Goal: Information Seeking & Learning: Learn about a topic

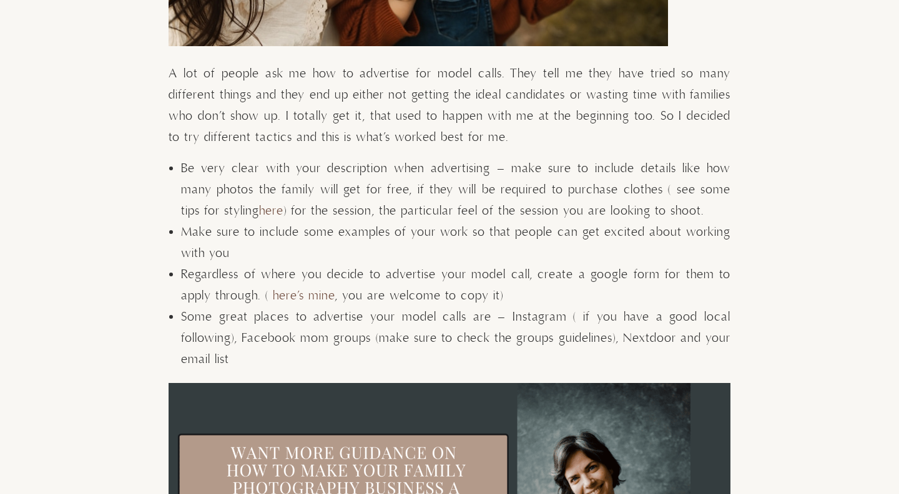
scroll to position [1689, 0]
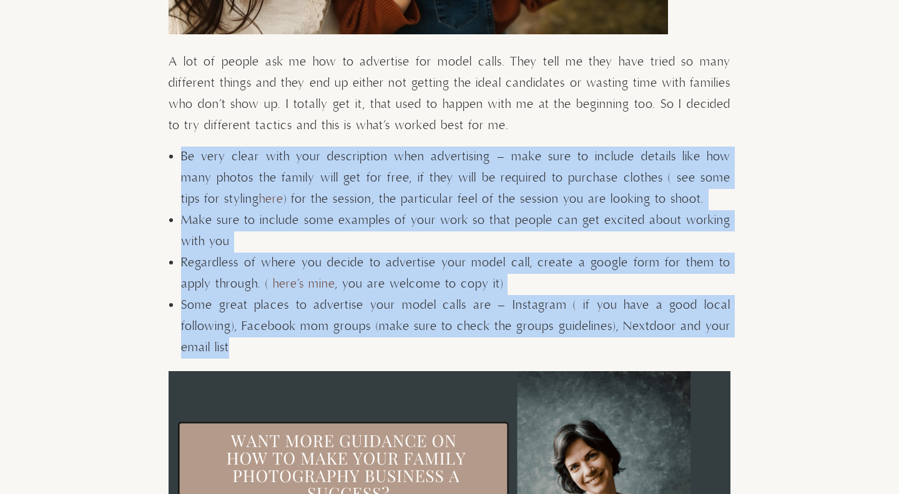
drag, startPoint x: 182, startPoint y: 157, endPoint x: 247, endPoint y: 338, distance: 192.5
click at [247, 338] on ul "Be very clear with your description when advertising – make sure to include det…" at bounding box center [455, 253] width 549 height 212
copy ul "Be very clear with your description when advertising – make sure to include det…"
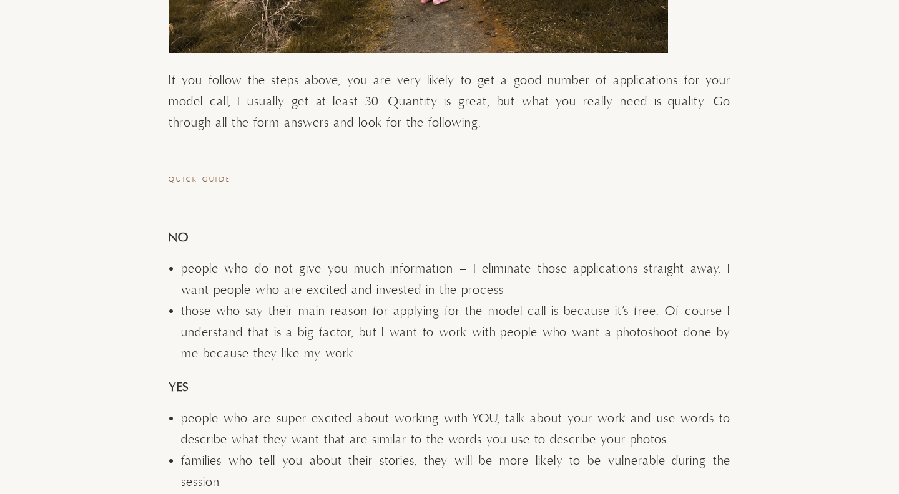
scroll to position [2738, 0]
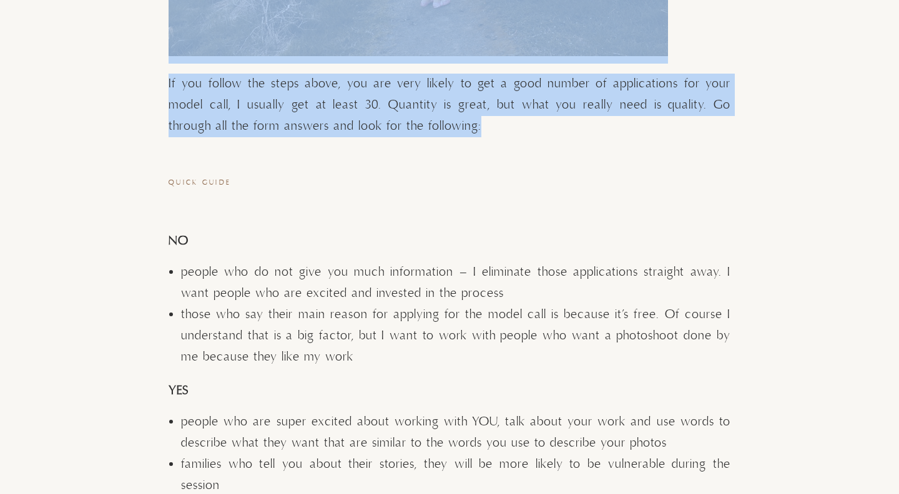
drag, startPoint x: 446, startPoint y: 130, endPoint x: 165, endPoint y: 87, distance: 283.5
drag, startPoint x: 168, startPoint y: 83, endPoint x: 212, endPoint y: 232, distance: 155.6
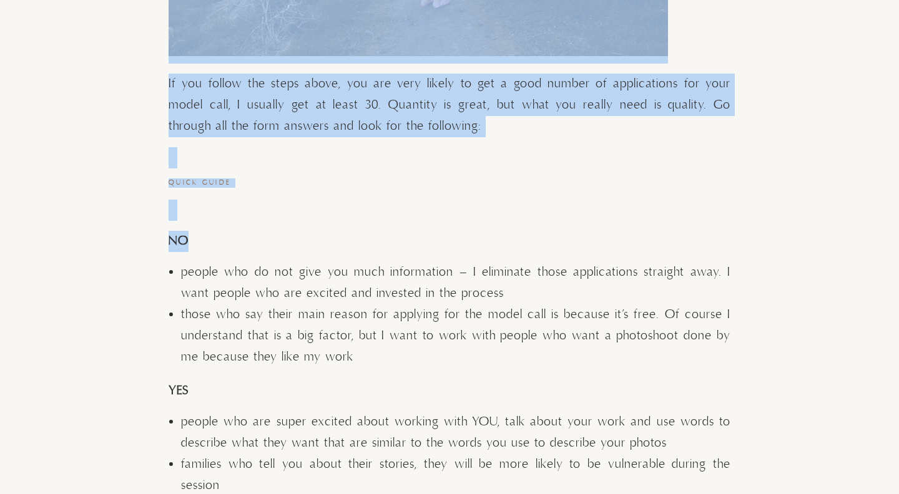
click at [232, 244] on p "NO" at bounding box center [449, 241] width 562 height 21
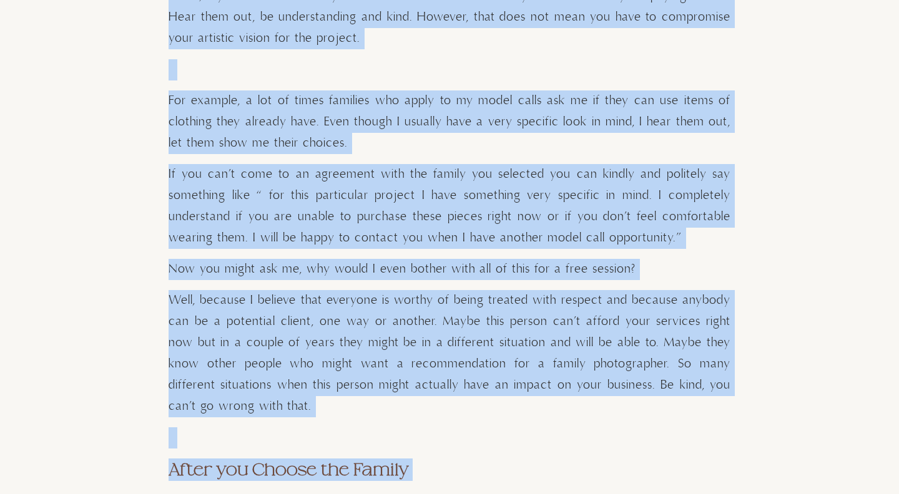
scroll to position [3473, 0]
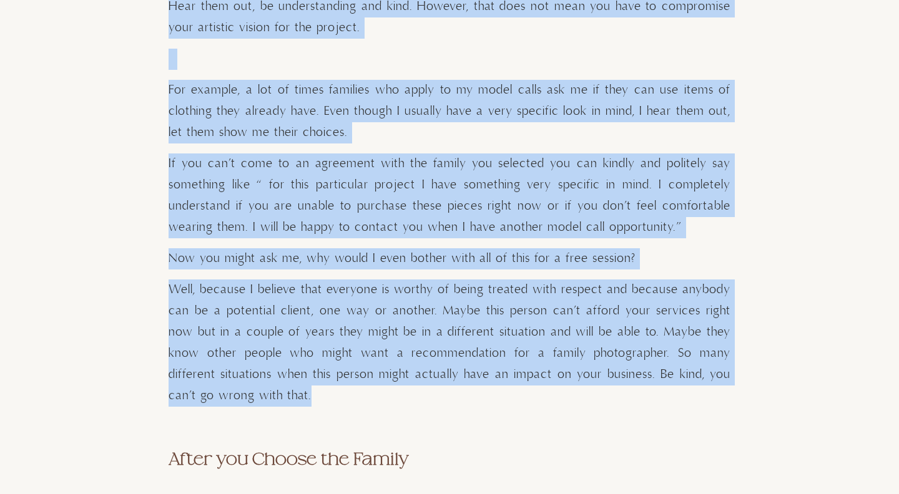
drag, startPoint x: 169, startPoint y: 82, endPoint x: 318, endPoint y: 374, distance: 327.6
copy div "Lo ips dolors ame conse adipi, eli sed doei tempor in utl e dolo magnaa en admi…"
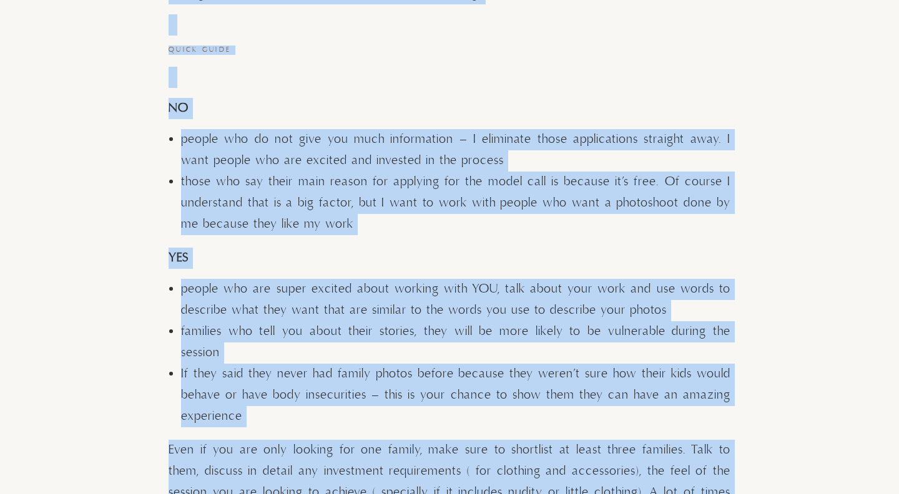
scroll to position [2869, 0]
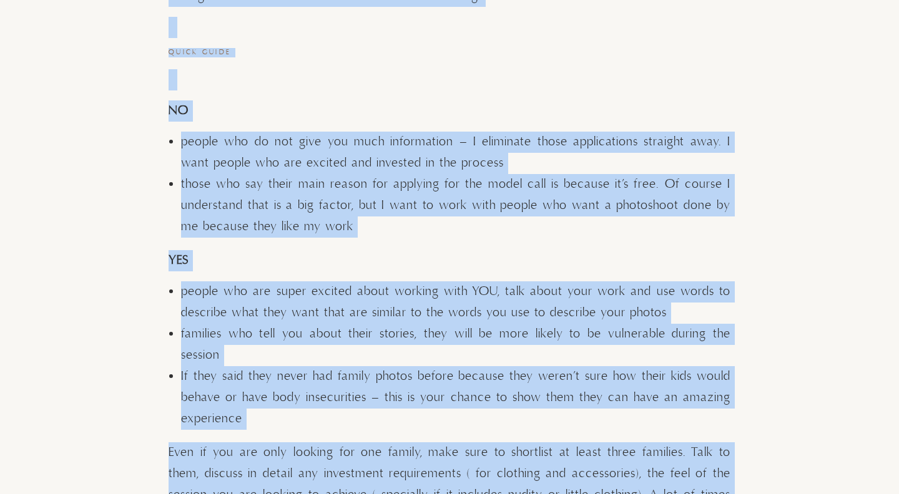
click at [259, 418] on li "If they said they never had family photos before because they weren’t sure how …" at bounding box center [455, 398] width 549 height 64
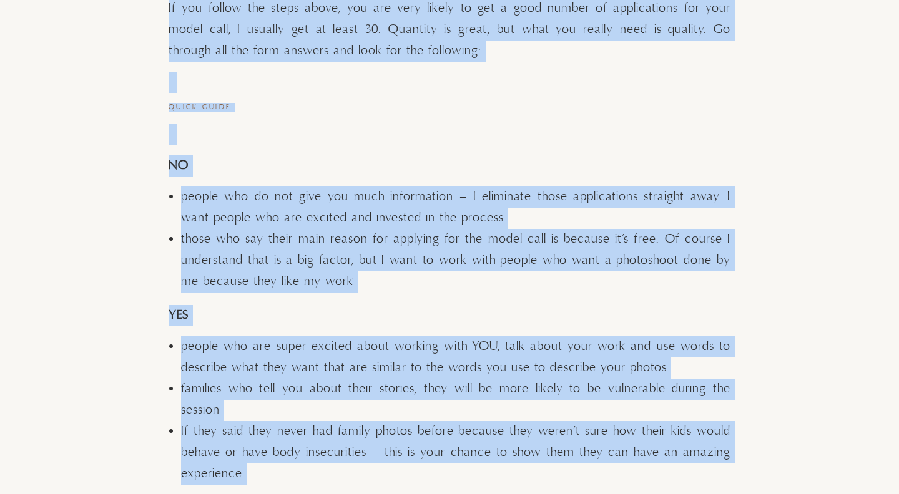
scroll to position [2764, 0]
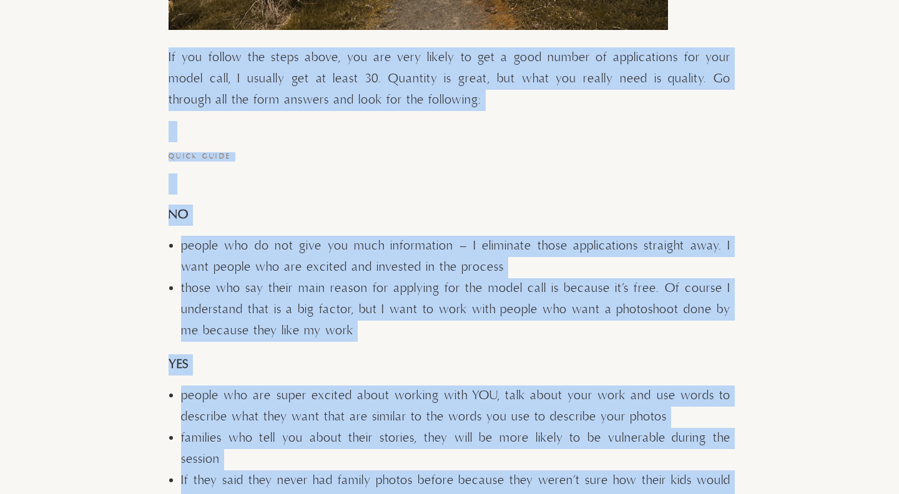
drag, startPoint x: 305, startPoint y: 457, endPoint x: 170, endPoint y: 57, distance: 422.7
copy div "Lo ips dolors ame conse adipi, eli sed doei tempor in utl e dolo magnaa en admi…"
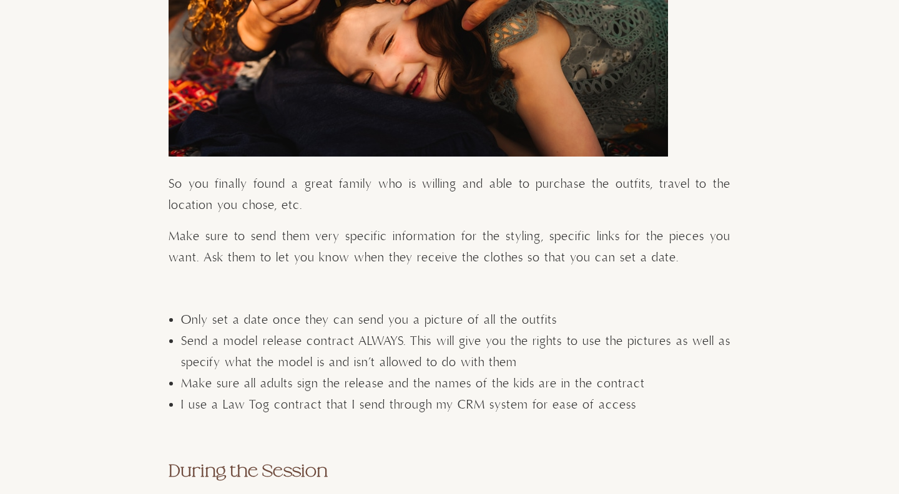
scroll to position [4181, 0]
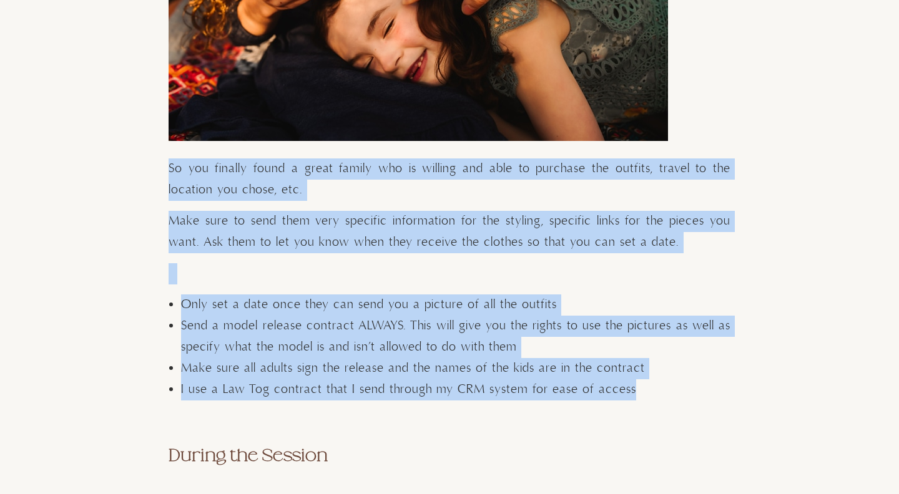
drag, startPoint x: 170, startPoint y: 145, endPoint x: 638, endPoint y: 363, distance: 516.8
copy div "So you finally found a great family who is willing and able to purchase the out…"
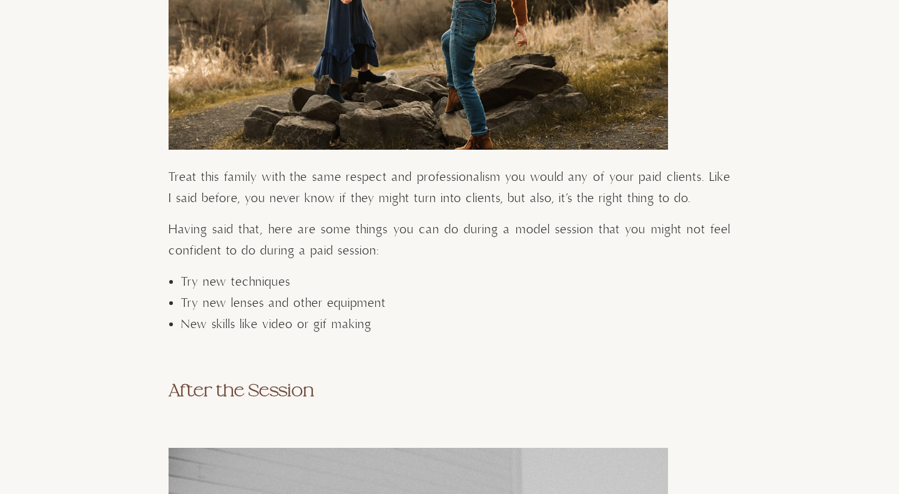
scroll to position [4879, 0]
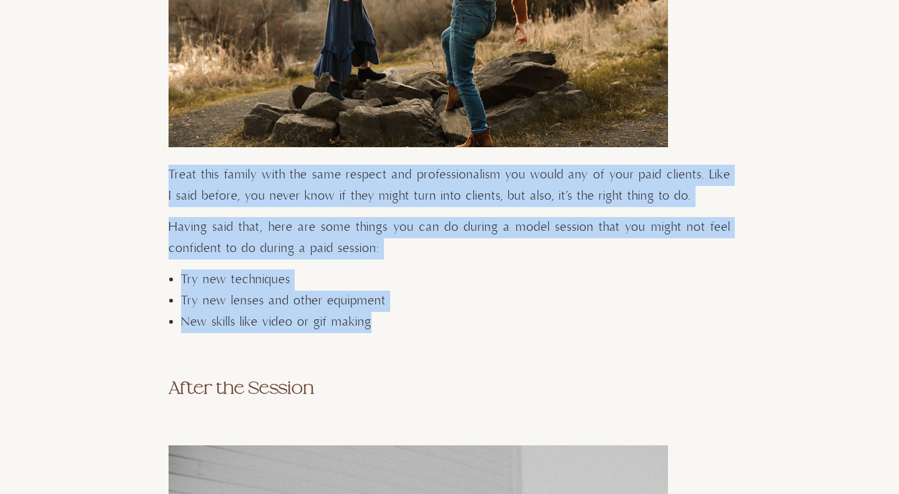
drag, startPoint x: 168, startPoint y: 149, endPoint x: 394, endPoint y: 296, distance: 269.3
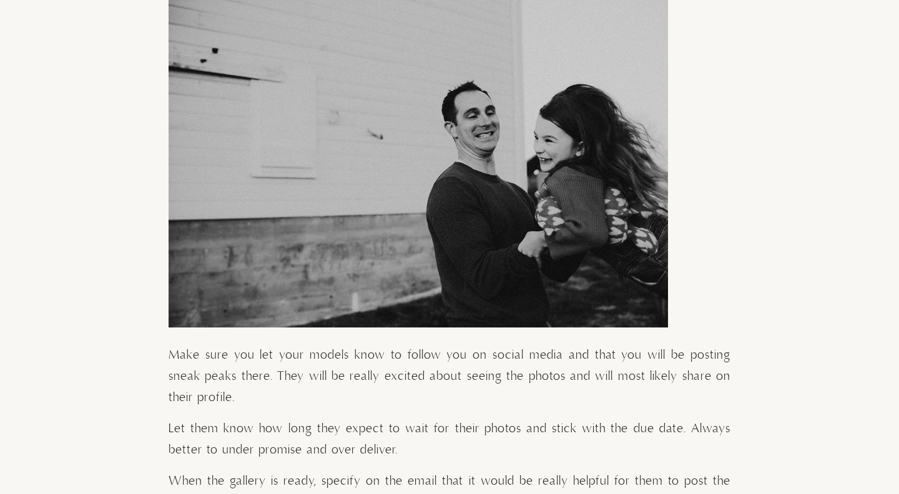
scroll to position [5456, 0]
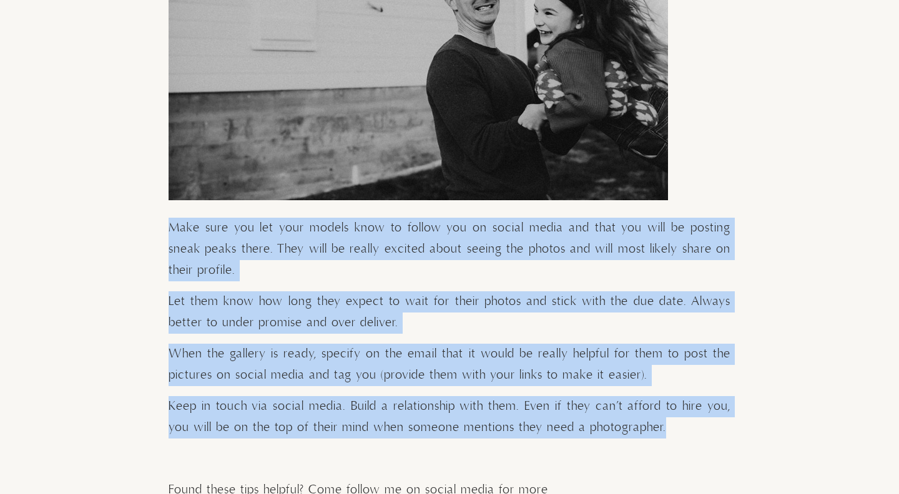
drag, startPoint x: 169, startPoint y: 203, endPoint x: 659, endPoint y: 414, distance: 533.3
copy div "Make sure you let your models know to follow you on social media and that you w…"
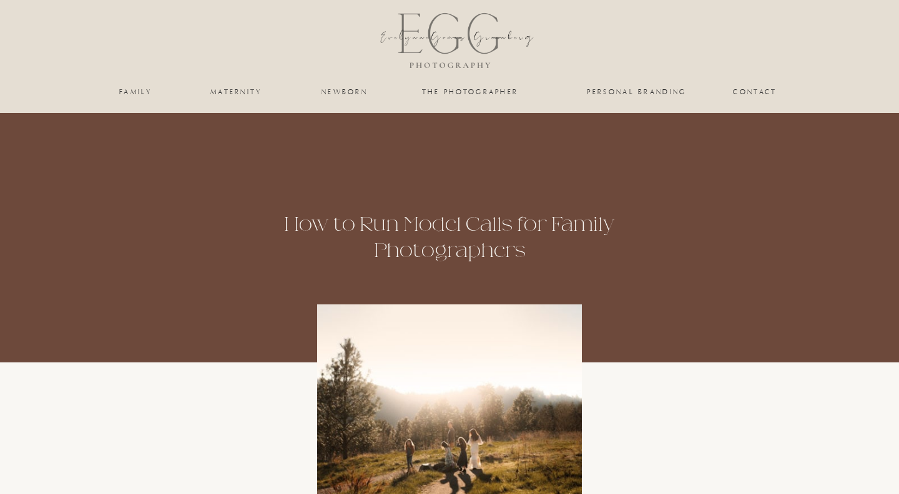
scroll to position [0, 0]
